Goal: Information Seeking & Learning: Find specific page/section

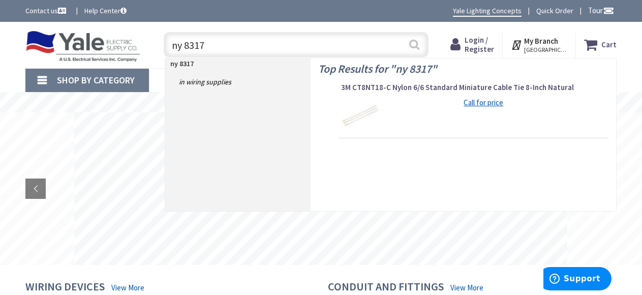
type input "ny 8317"
click at [412, 44] on button "Search" at bounding box center [414, 44] width 13 height 23
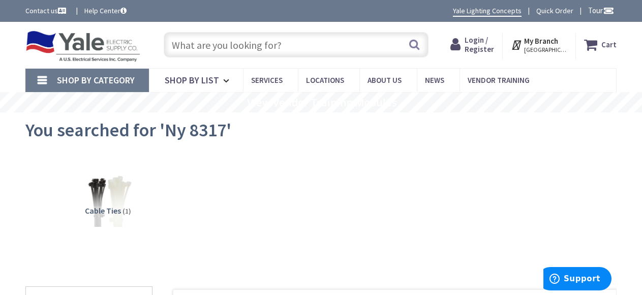
click at [286, 44] on input "text" at bounding box center [296, 44] width 265 height 25
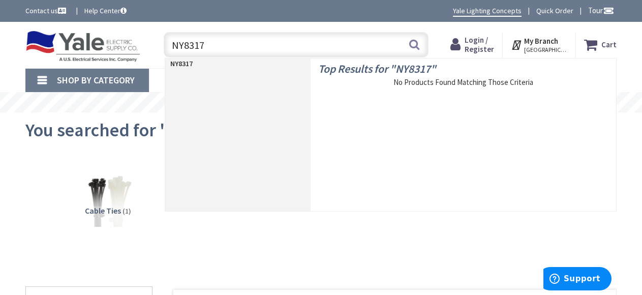
type input "NY8317b"
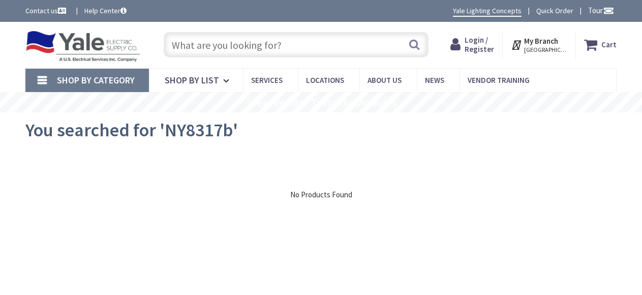
click at [112, 77] on span "Shop By Category" at bounding box center [96, 80] width 78 height 12
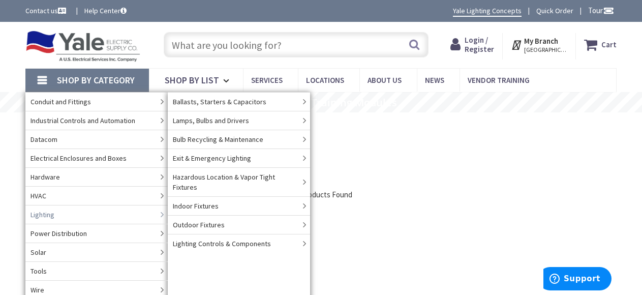
click at [49, 212] on span "Lighting" at bounding box center [43, 214] width 24 height 10
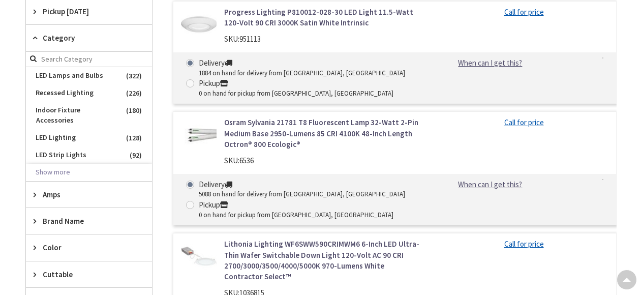
scroll to position [404, 0]
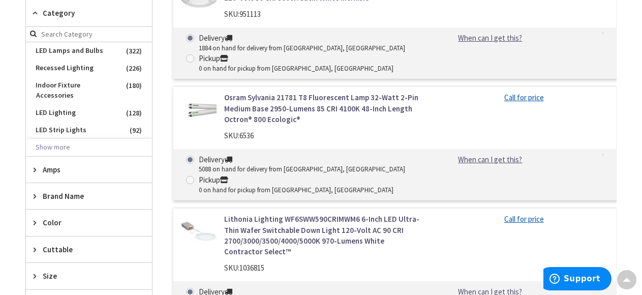
click at [62, 191] on span "Brand Name" at bounding box center [84, 196] width 83 height 11
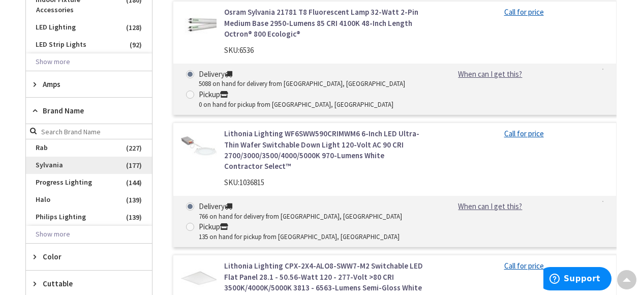
scroll to position [493, 0]
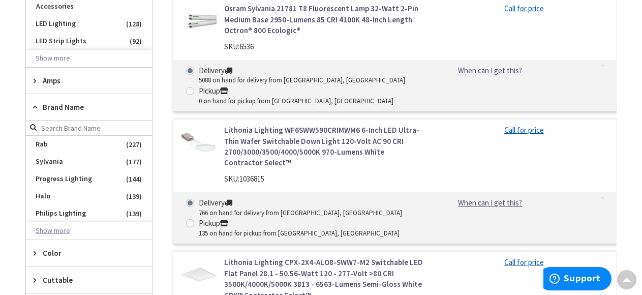
click at [52, 222] on button "Show more" at bounding box center [89, 230] width 126 height 17
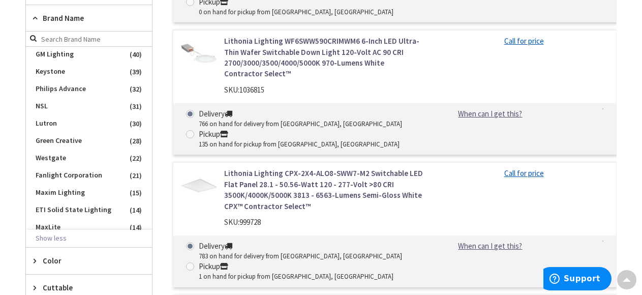
scroll to position [0, 0]
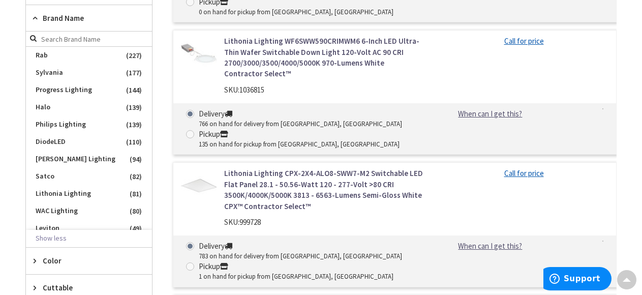
click at [93, 13] on span "Brand Name" at bounding box center [84, 18] width 83 height 11
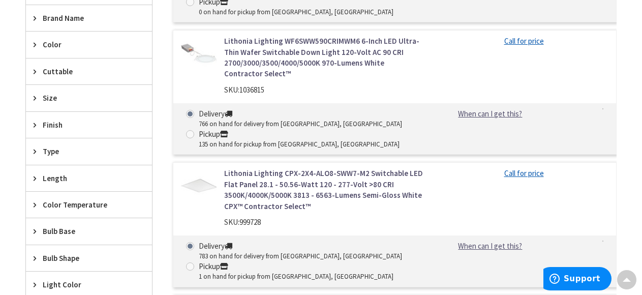
click at [50, 146] on span "Type" at bounding box center [84, 151] width 83 height 11
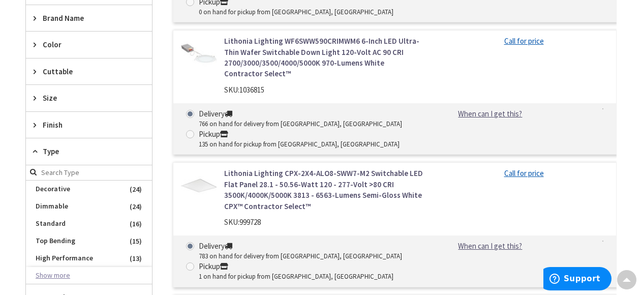
click at [51, 267] on button "Show more" at bounding box center [89, 275] width 126 height 17
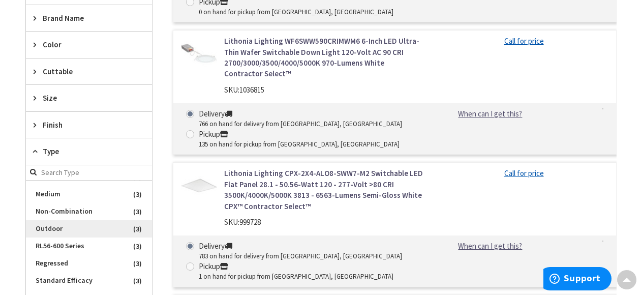
scroll to position [1144, 0]
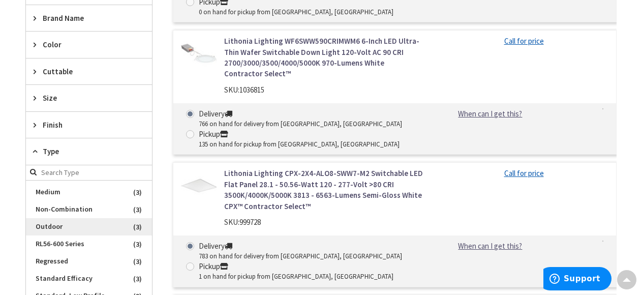
click at [50, 218] on span "Outdoor" at bounding box center [89, 226] width 126 height 17
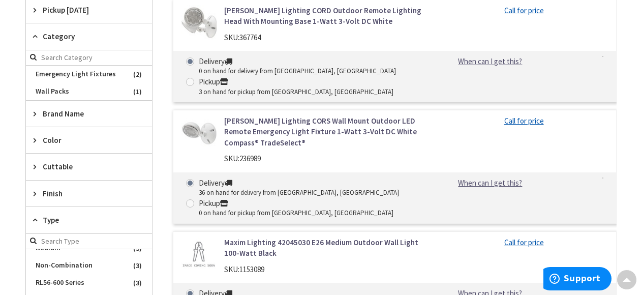
scroll to position [0, 0]
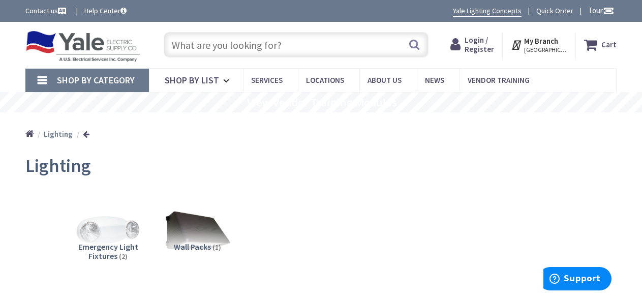
click at [298, 44] on input "text" at bounding box center [296, 44] width 265 height 25
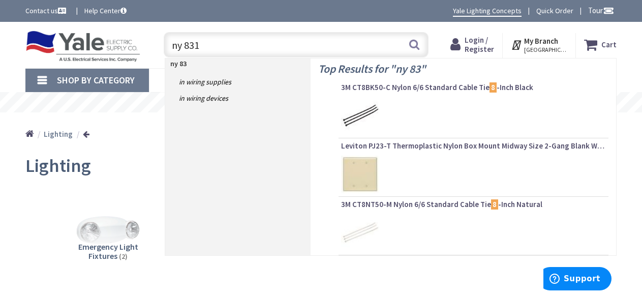
type input "ny 8317"
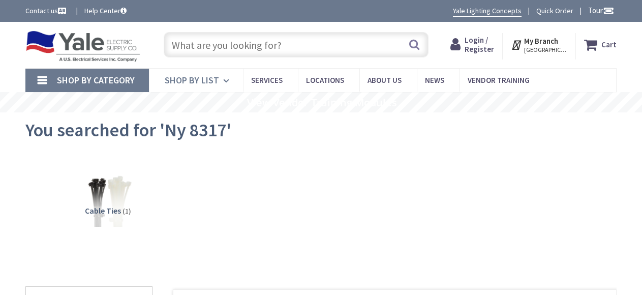
click at [223, 79] on icon at bounding box center [228, 81] width 10 height 22
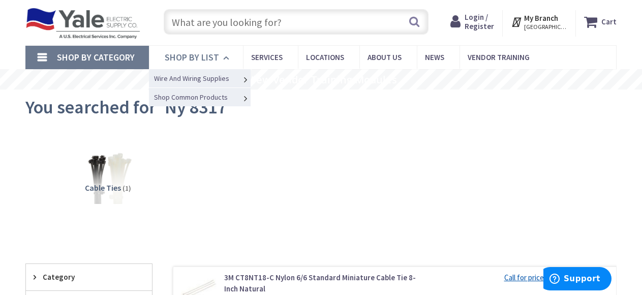
scroll to position [25, 0]
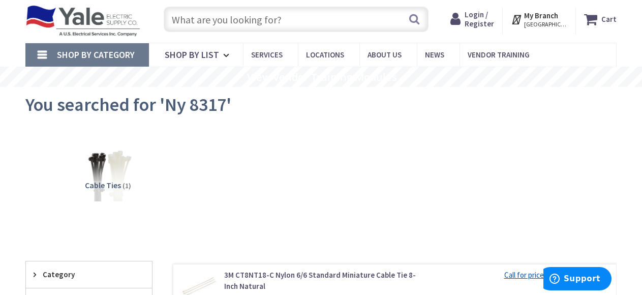
click at [43, 51] on link "Shop By Category" at bounding box center [87, 54] width 124 height 23
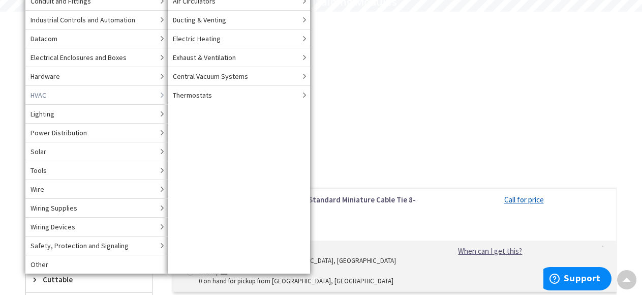
scroll to position [102, 0]
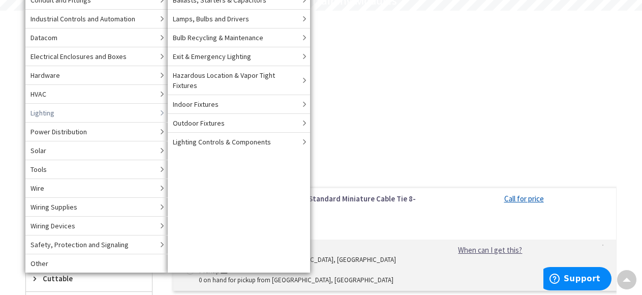
click at [45, 112] on span "Lighting" at bounding box center [43, 113] width 24 height 10
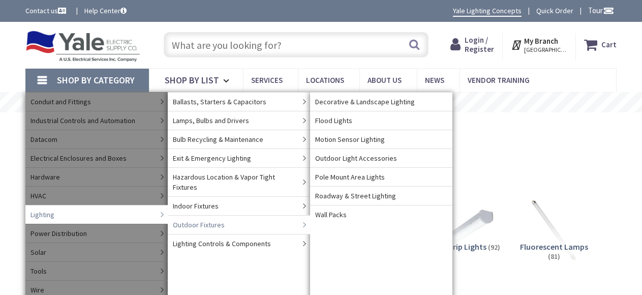
click at [192, 220] on span "Outdoor Fixtures" at bounding box center [199, 225] width 52 height 10
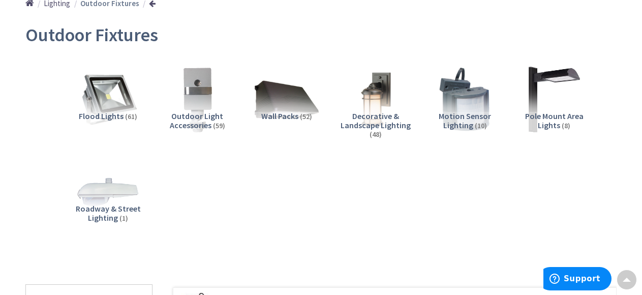
scroll to position [140, 0]
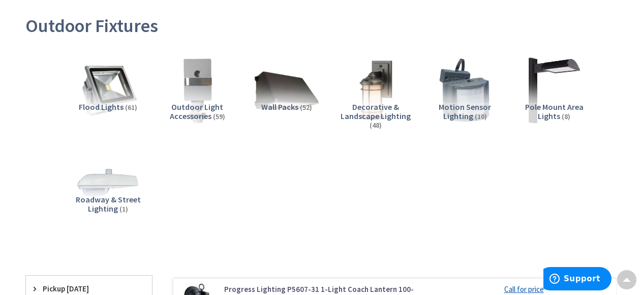
click at [377, 86] on img at bounding box center [376, 90] width 72 height 72
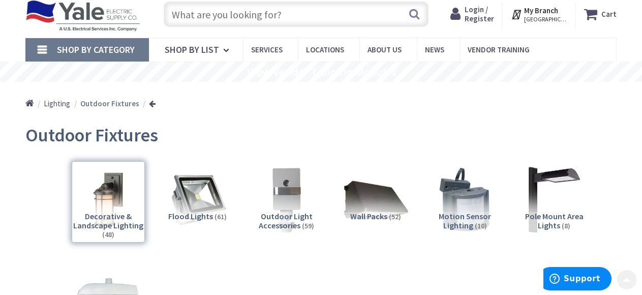
scroll to position [0, 0]
